Goal: Register for event/course

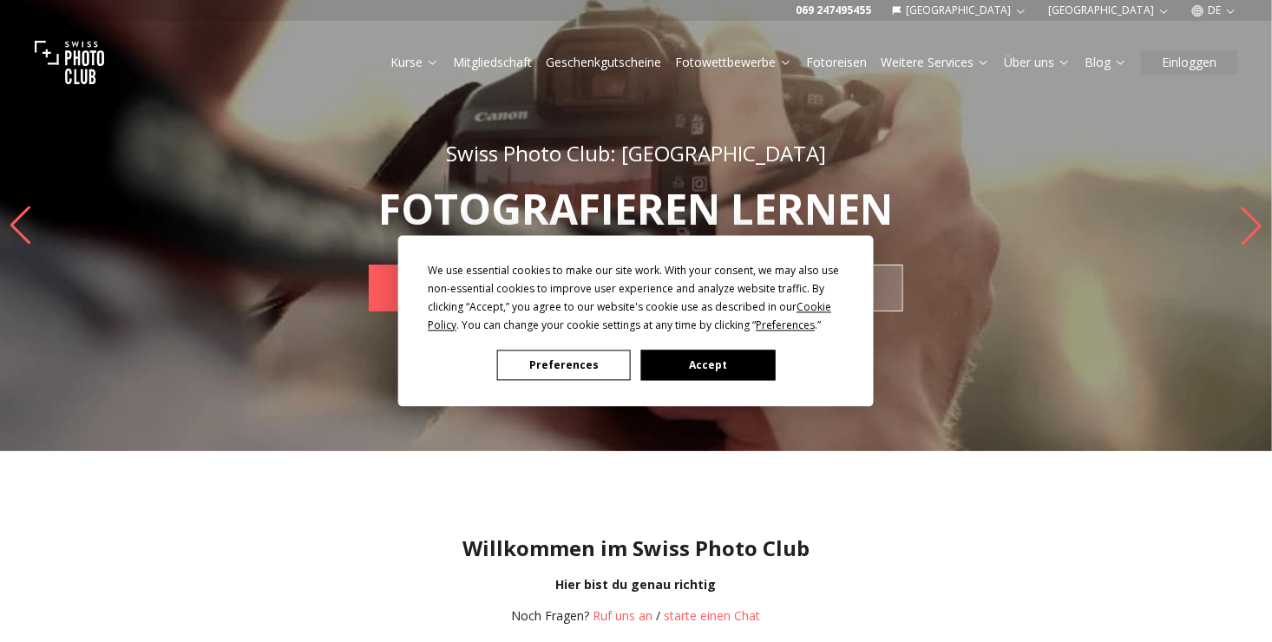
click at [705, 374] on button "Accept" at bounding box center [708, 365] width 134 height 30
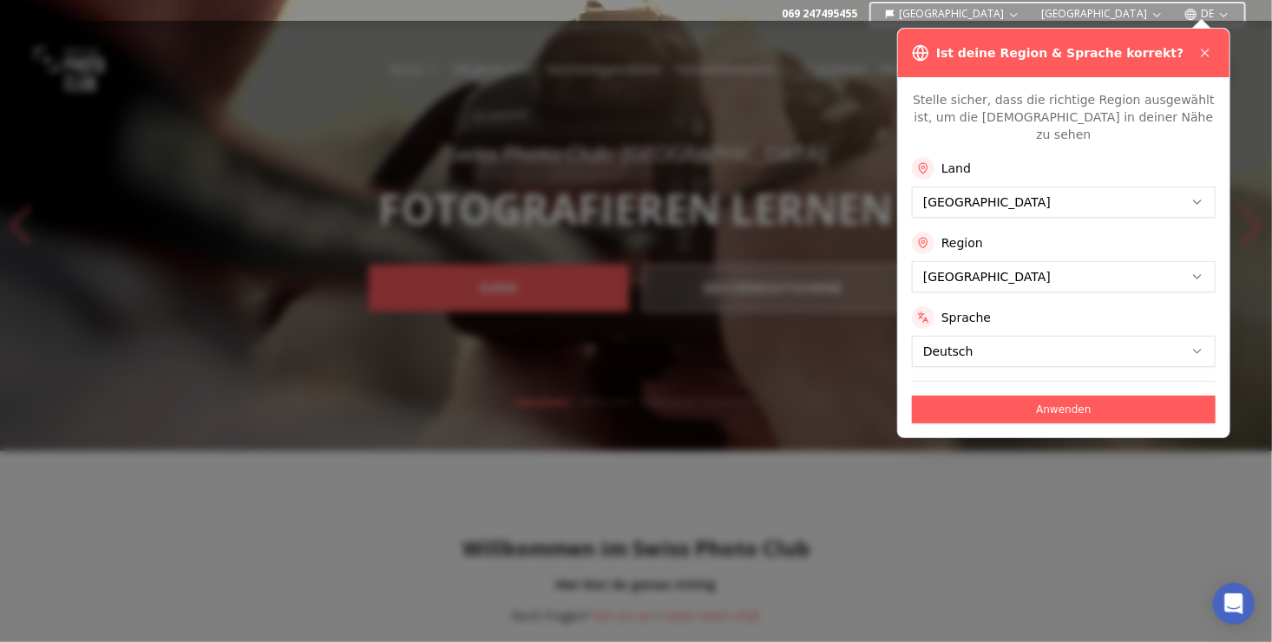
click at [1032, 396] on button "Anwenden" at bounding box center [1064, 410] width 304 height 28
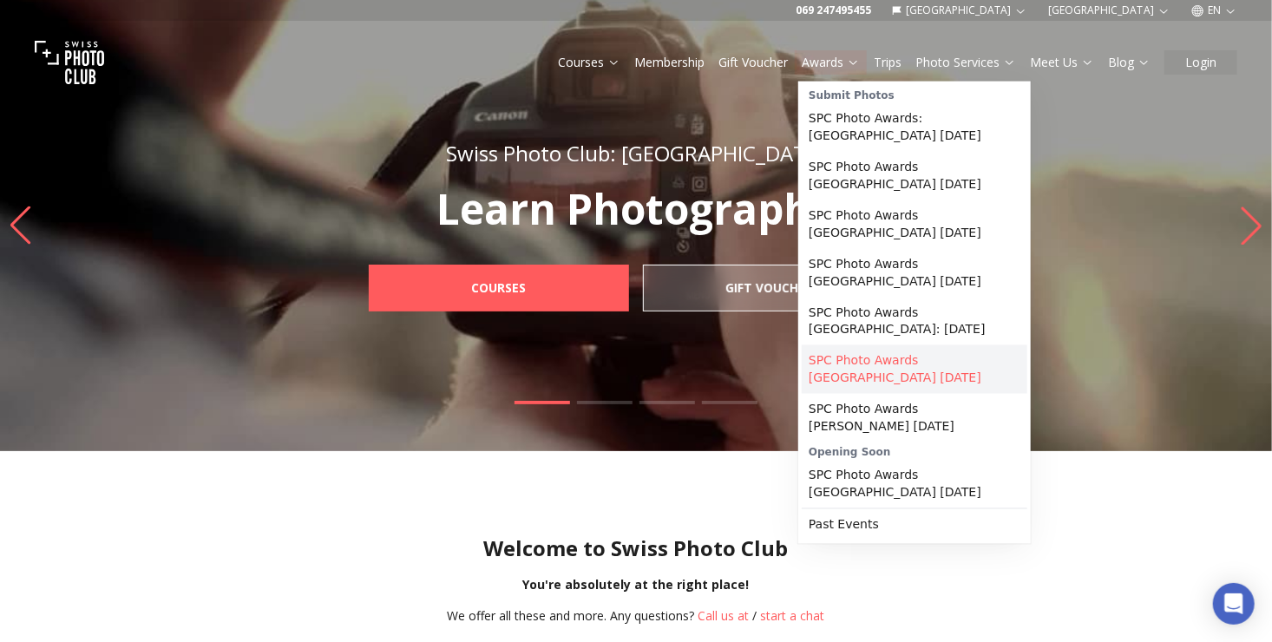
click at [851, 345] on link "SPC Photo Awards [GEOGRAPHIC_DATA] [DATE]" at bounding box center [915, 369] width 226 height 49
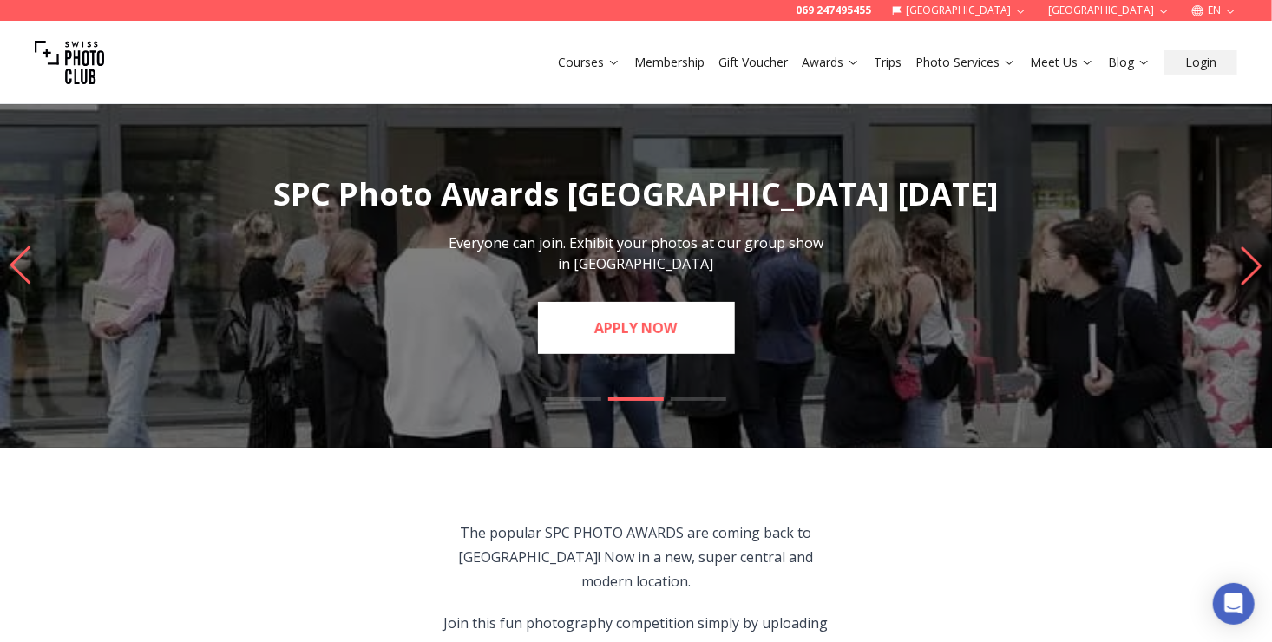
click at [605, 320] on link "APPLY NOW" at bounding box center [636, 328] width 197 height 52
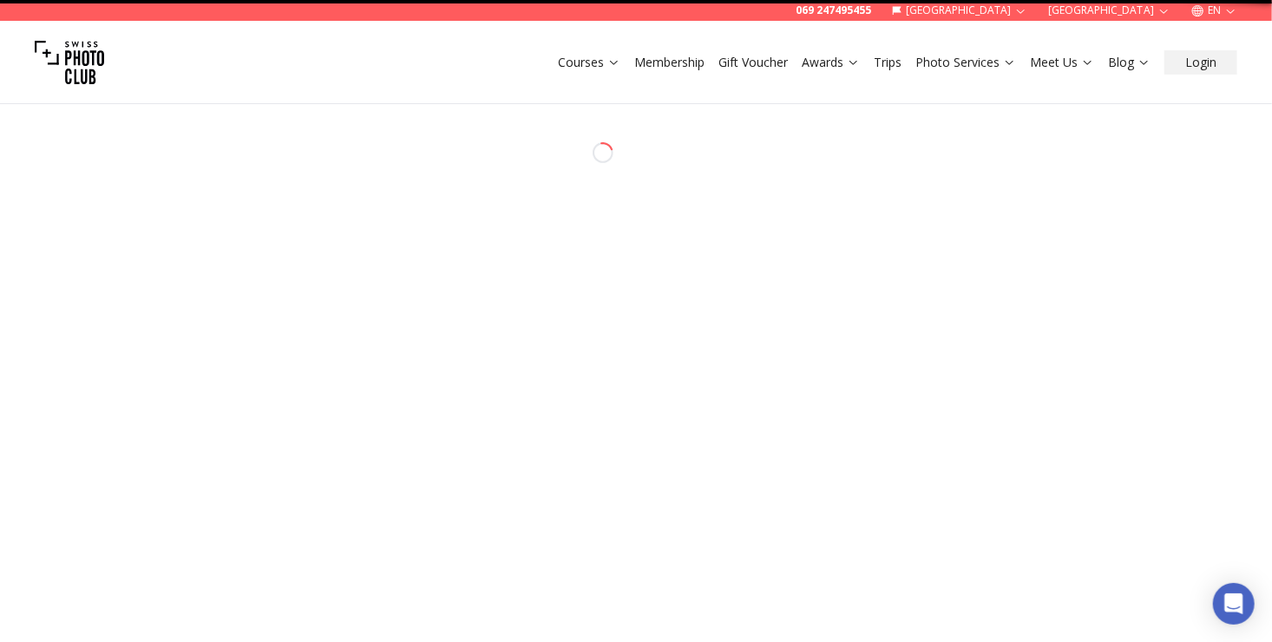
select select "*******"
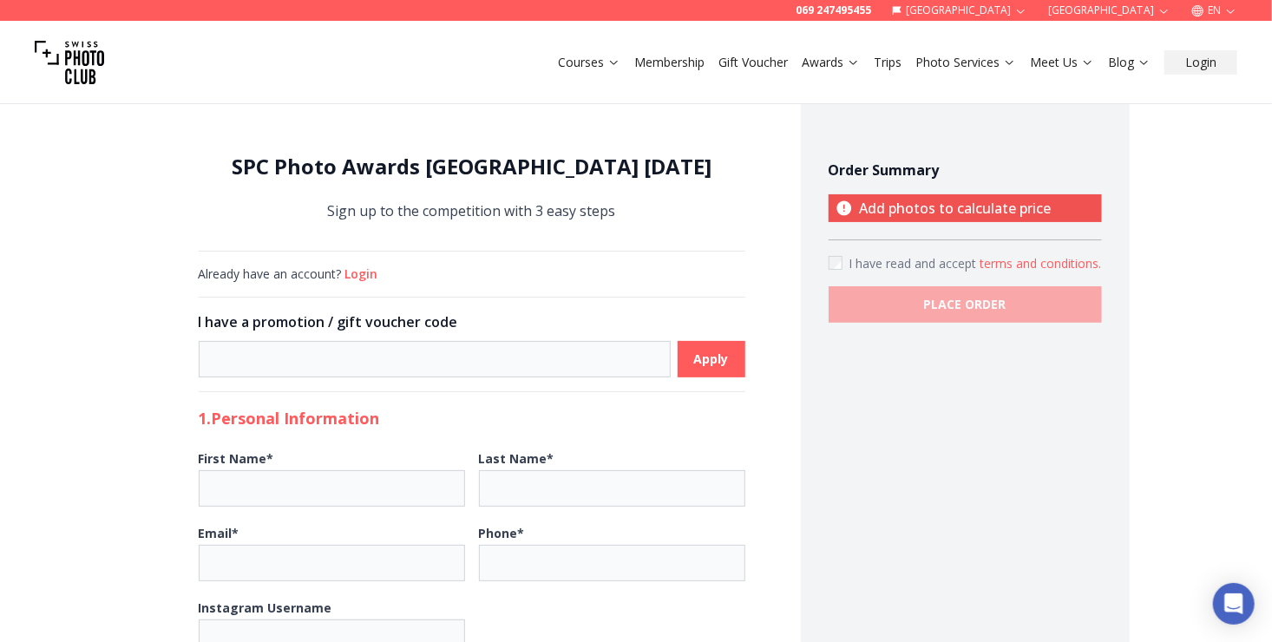
click at [897, 206] on p "Add photos to calculate price" at bounding box center [964, 208] width 273 height 28
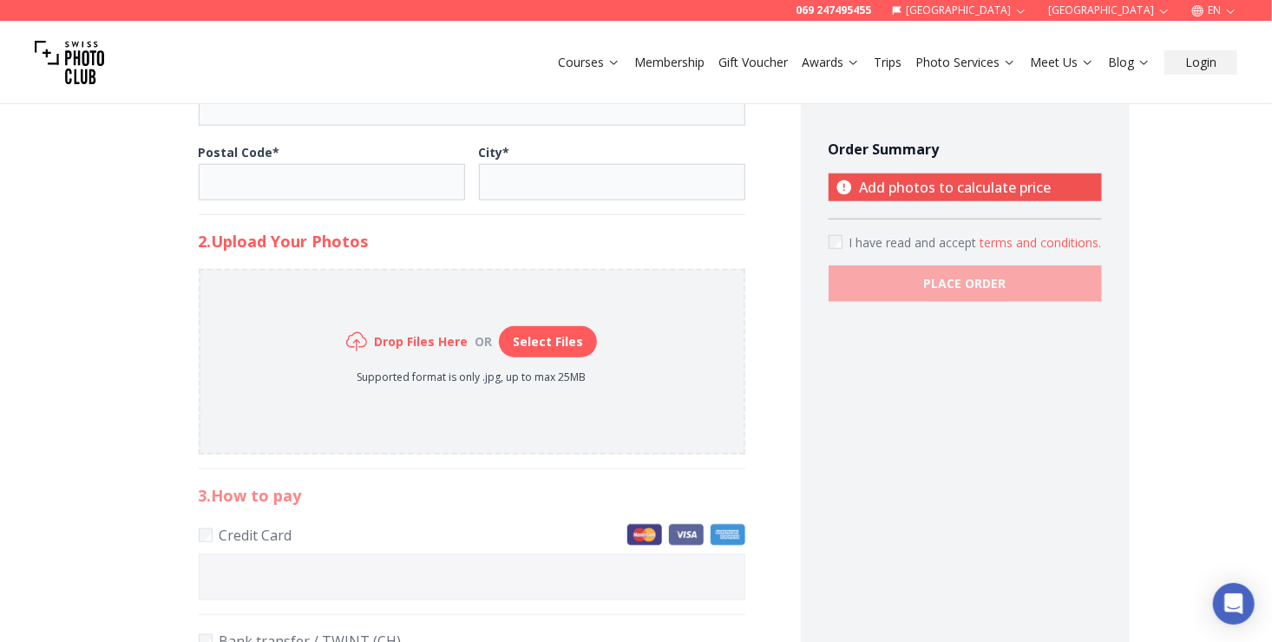
scroll to position [691, 0]
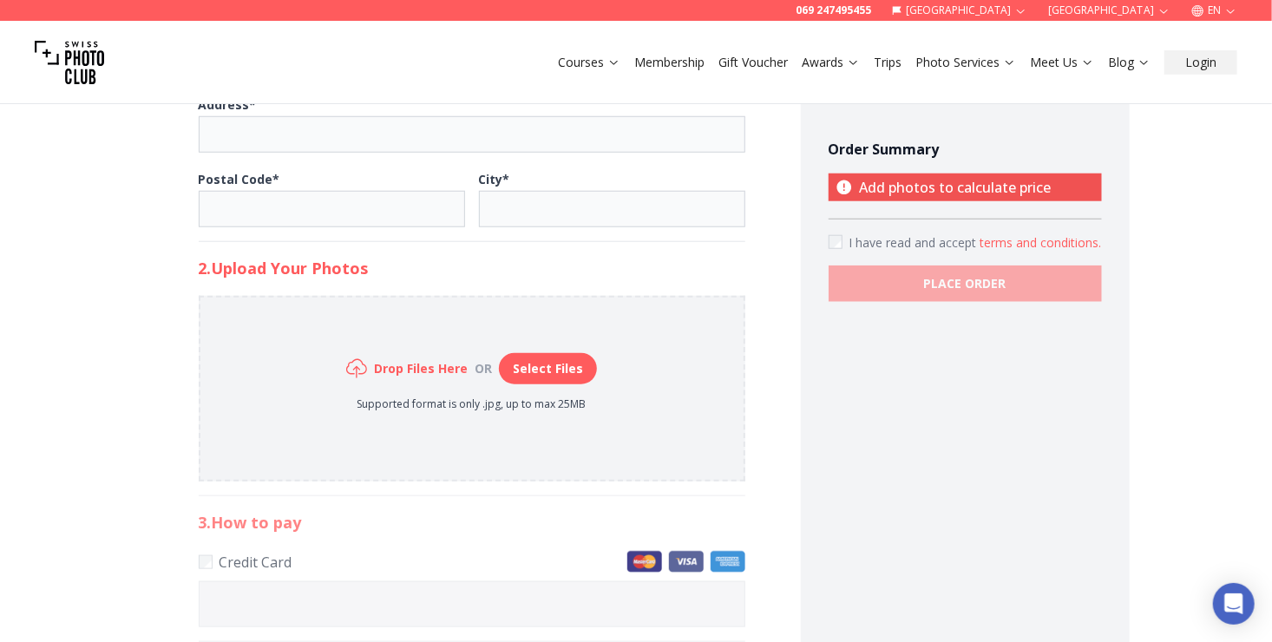
click at [527, 365] on button "Select Files" at bounding box center [548, 368] width 98 height 31
